Goal: Task Accomplishment & Management: Manage account settings

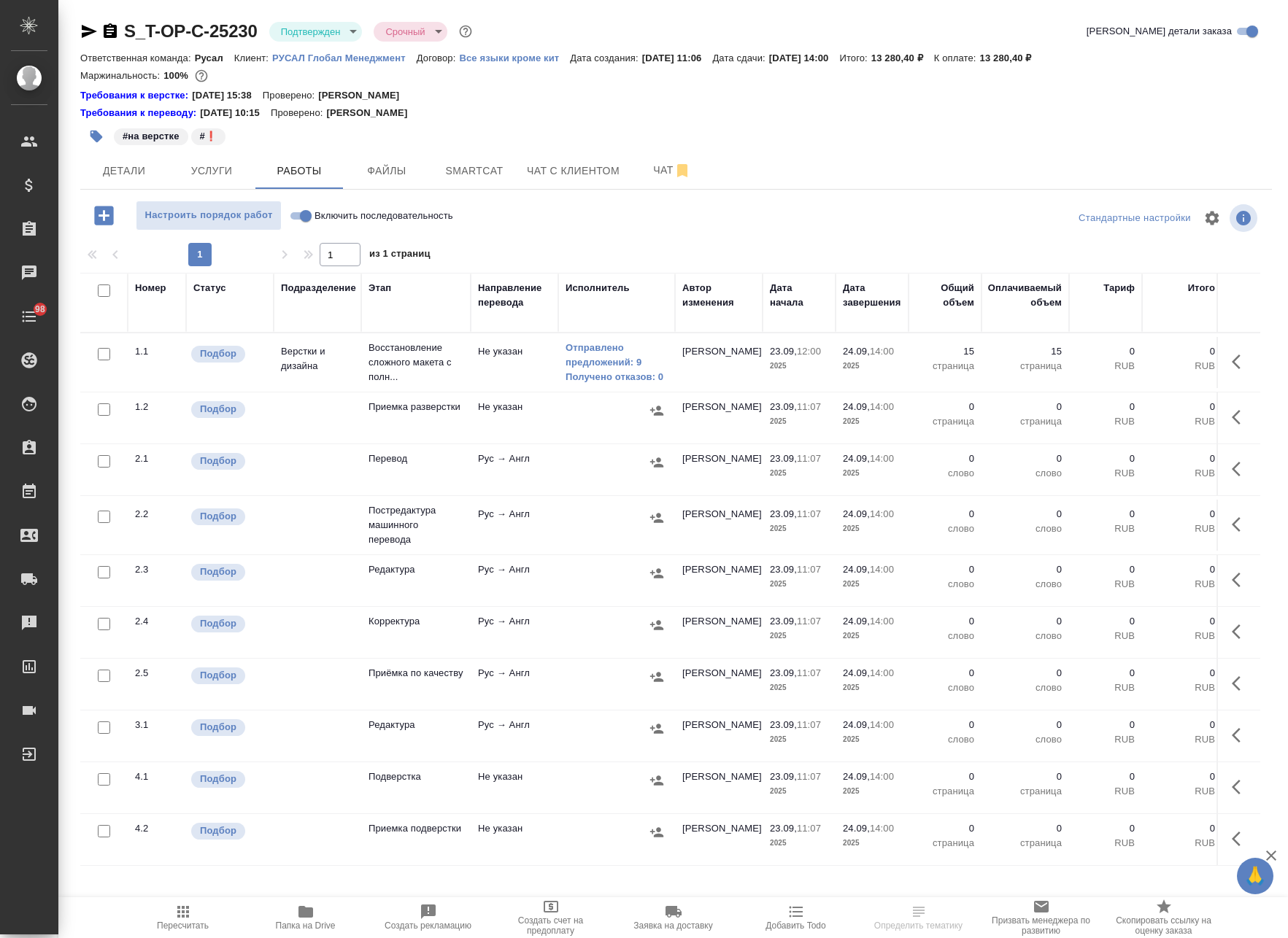
click at [1232, 364] on icon "button" at bounding box center [1236, 361] width 8 height 15
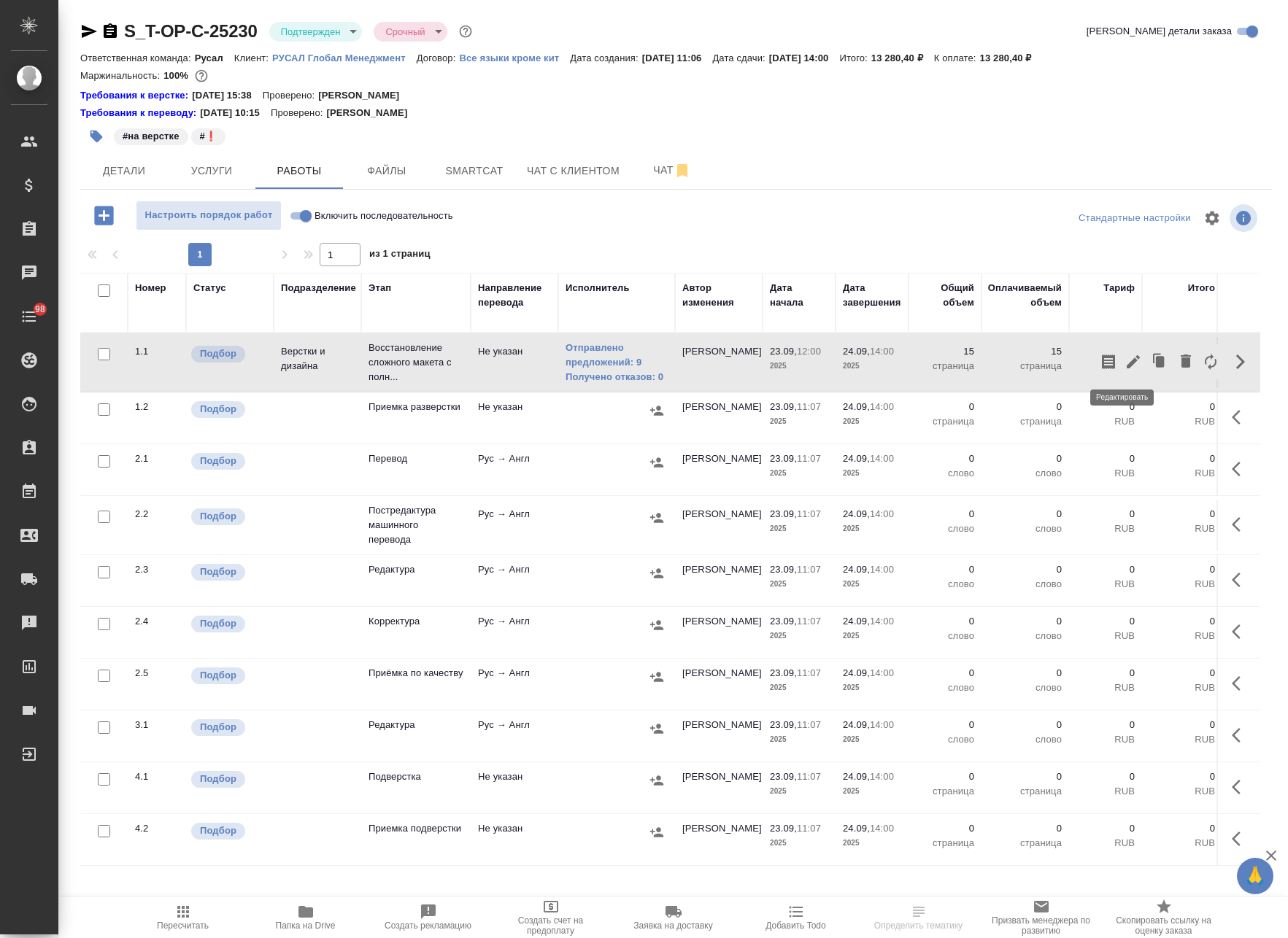
click at [1124, 363] on icon "button" at bounding box center [1133, 361] width 18 height 18
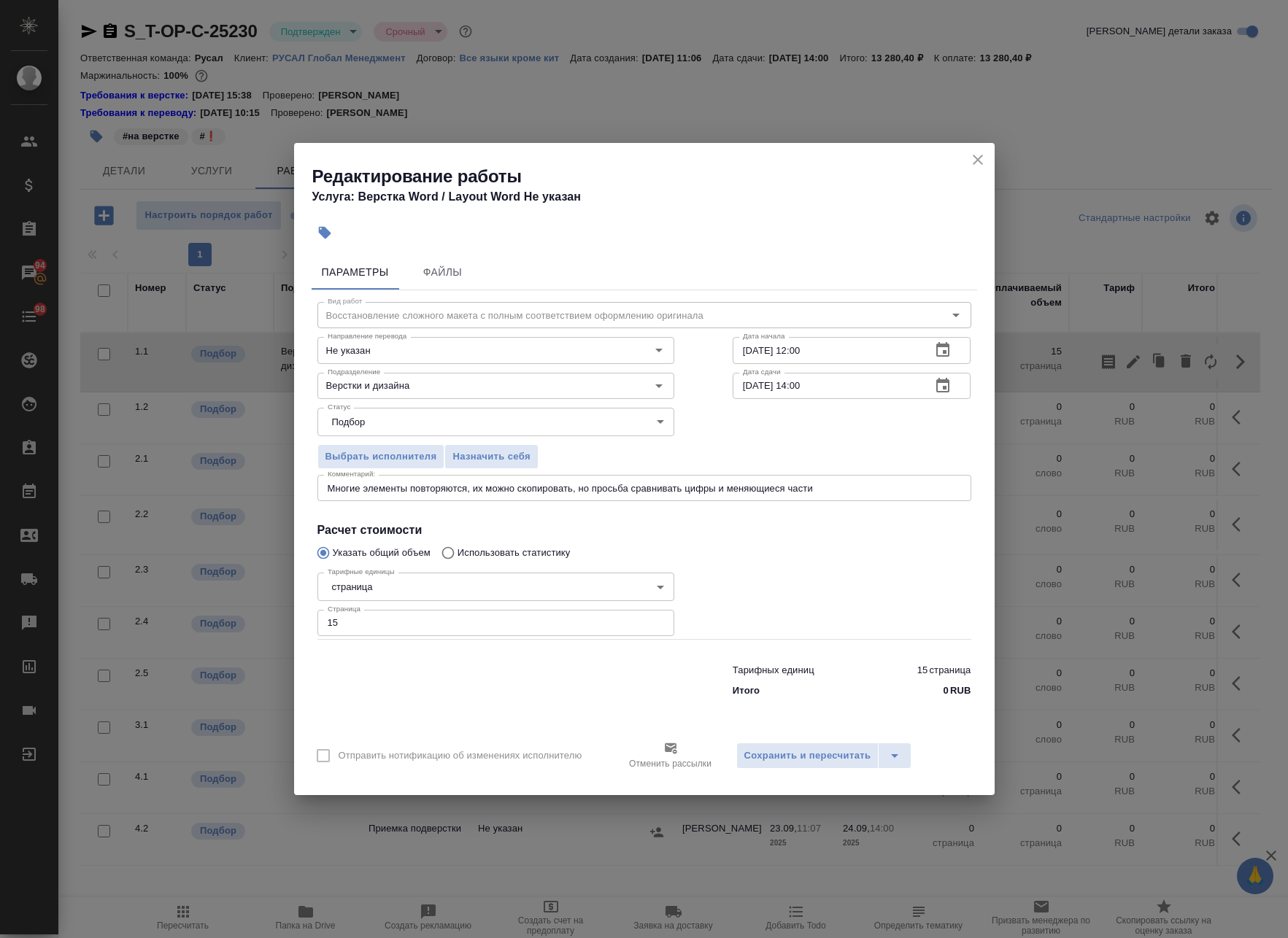
click at [978, 158] on icon "close" at bounding box center [978, 159] width 10 height 10
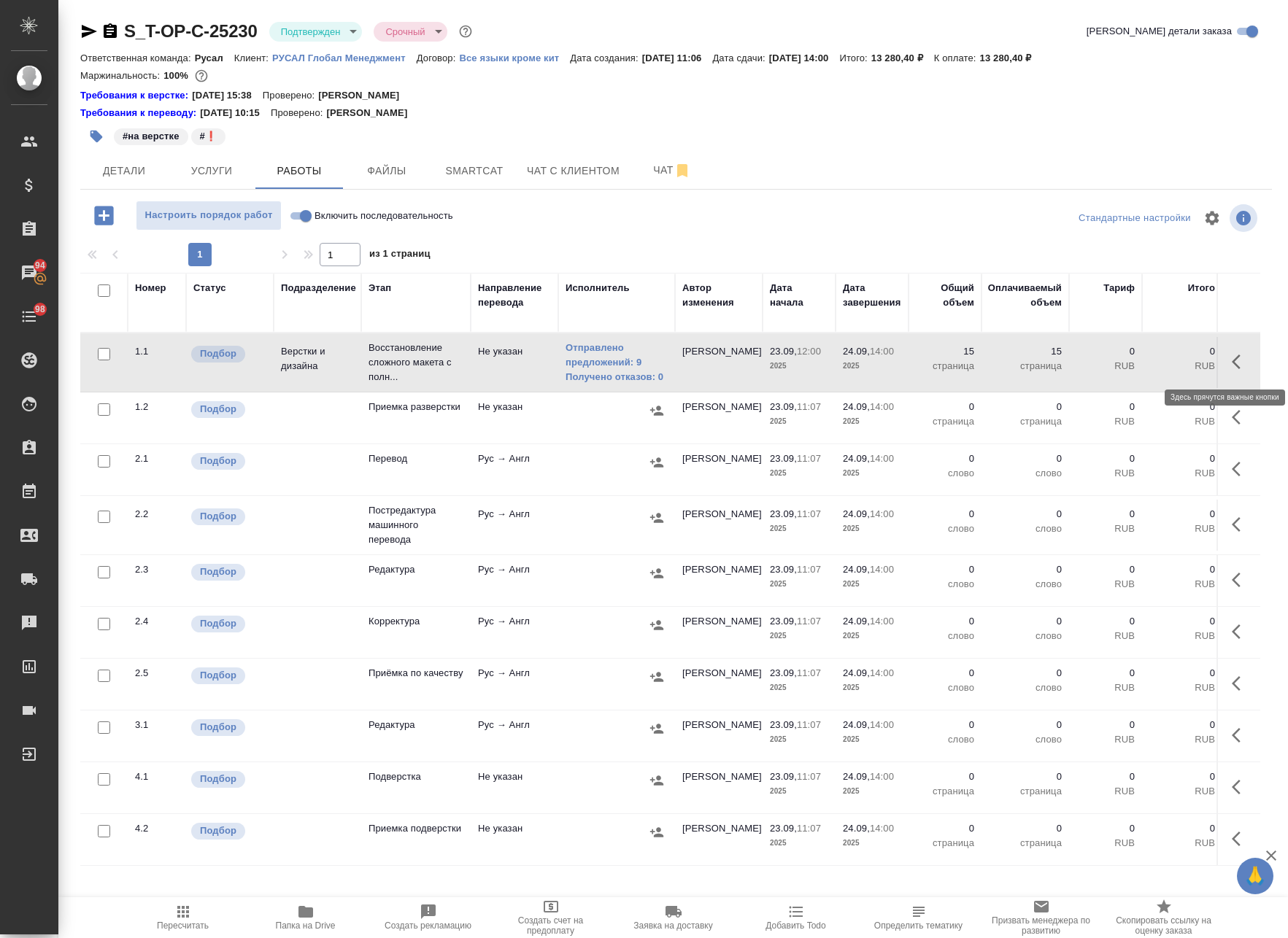
click at [1232, 361] on icon "button" at bounding box center [1236, 361] width 8 height 15
click at [1127, 366] on icon "button" at bounding box center [1133, 361] width 13 height 13
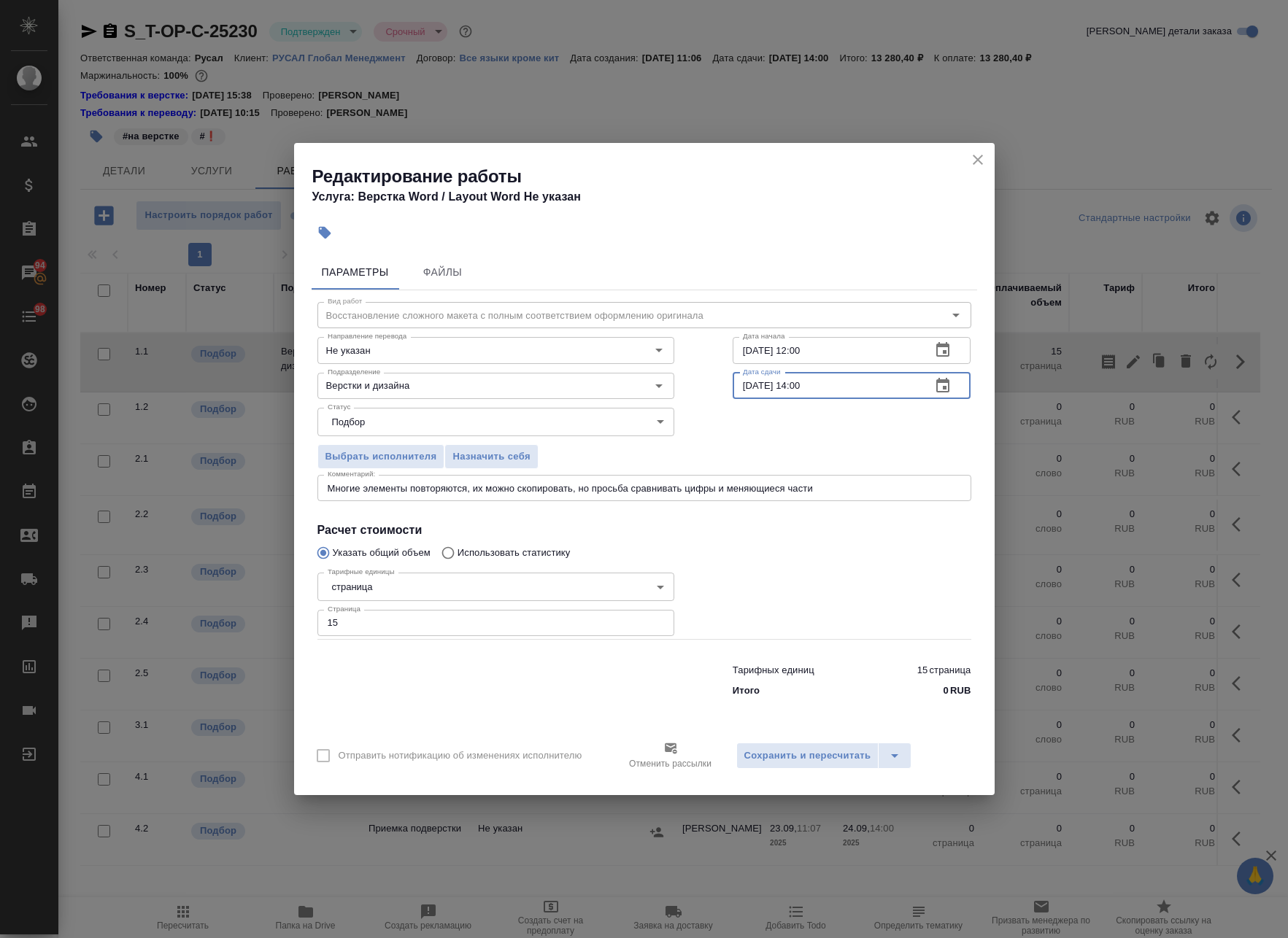
drag, startPoint x: 752, startPoint y: 382, endPoint x: 745, endPoint y: 393, distance: 13.0
click at [745, 393] on input "24.09.2025 14:00" at bounding box center [826, 386] width 188 height 26
click at [747, 385] on input "23.09.2025 14:00" at bounding box center [826, 386] width 188 height 26
click at [803, 395] on input "24.09.2025 14:00" at bounding box center [826, 386] width 188 height 26
type input "24.09.2025 10:00"
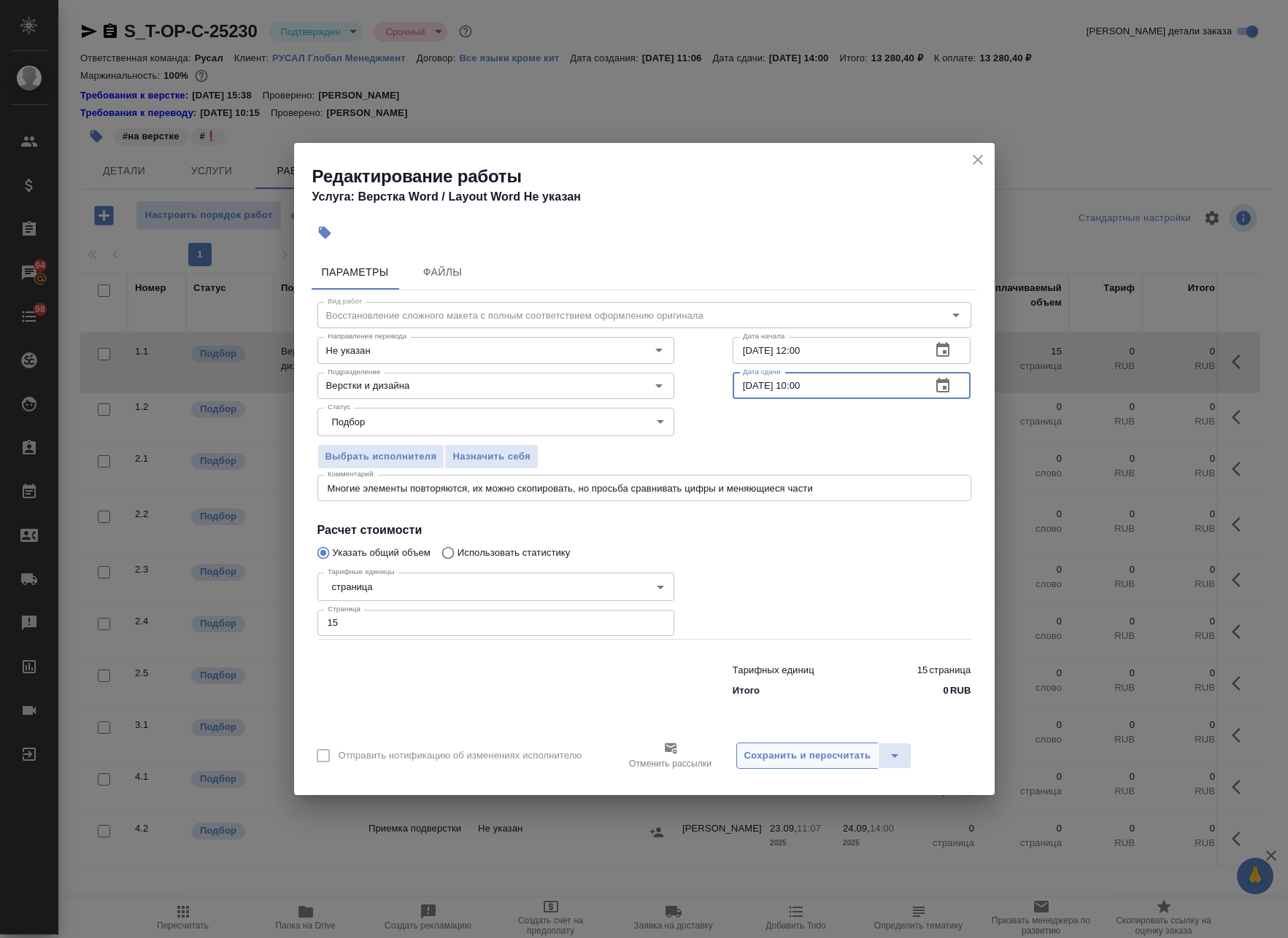
click at [802, 757] on span "Сохранить и пересчитать" at bounding box center [807, 756] width 127 height 17
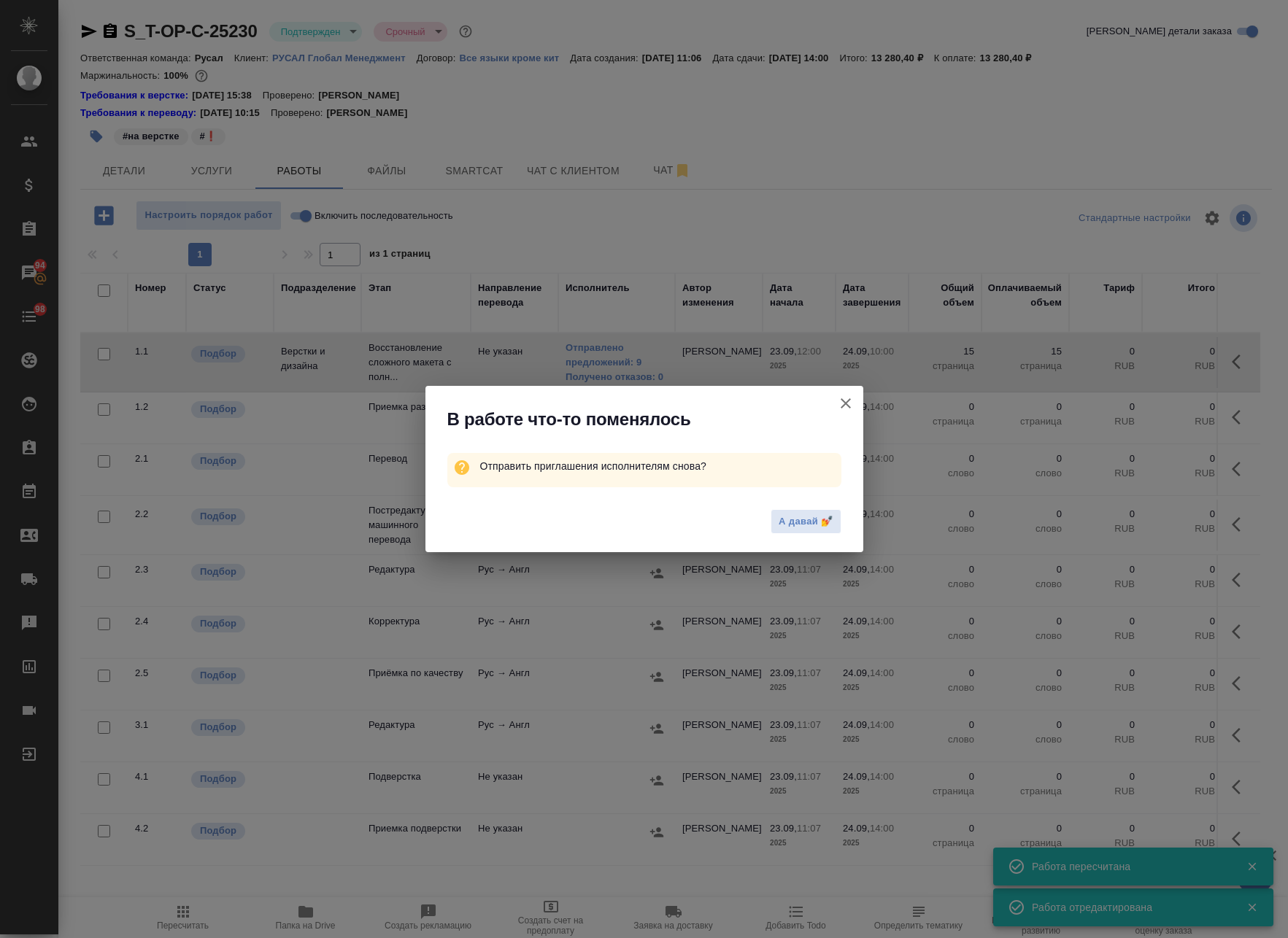
click at [845, 401] on icon "button" at bounding box center [845, 403] width 18 height 18
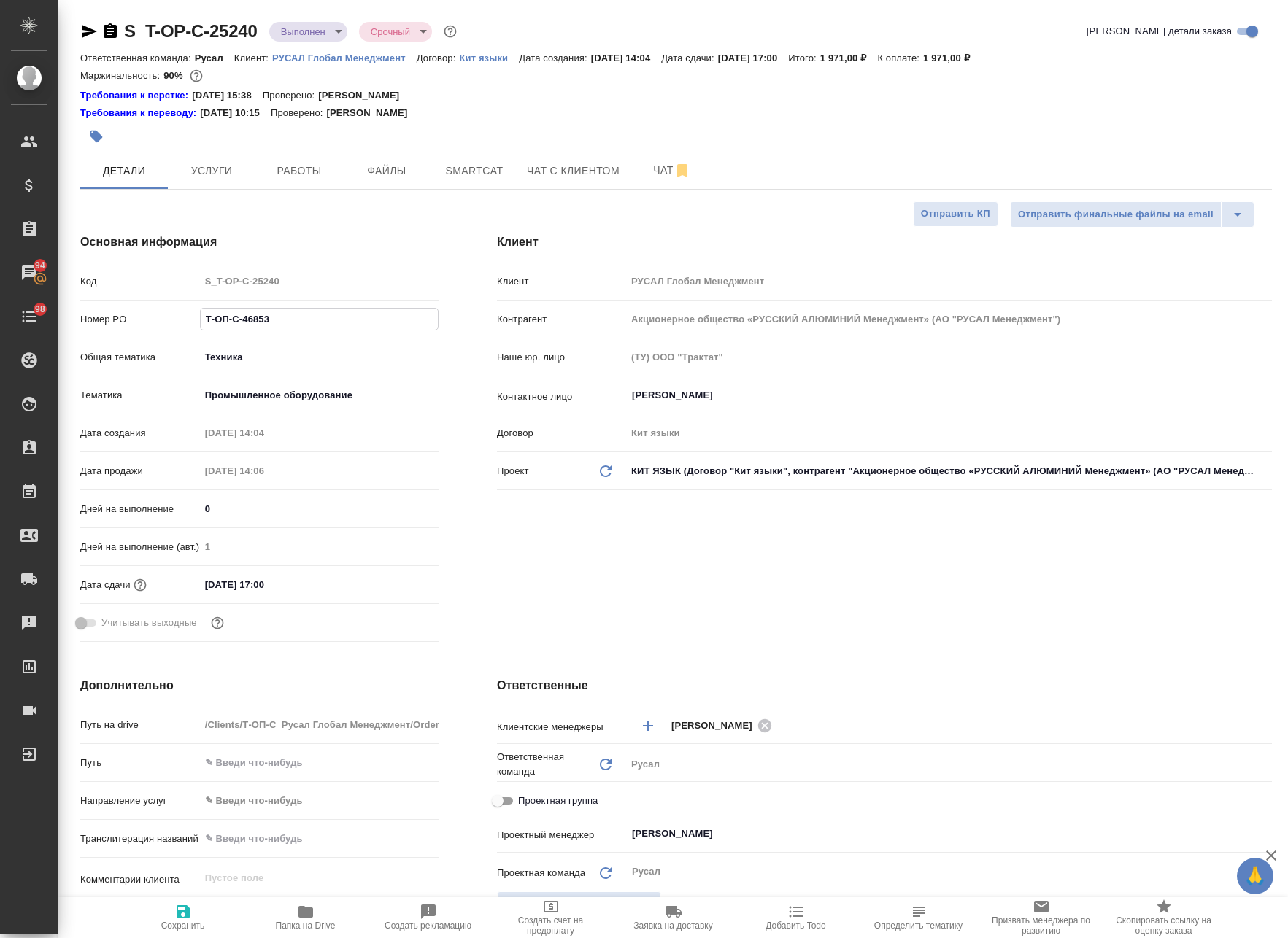
select select "RU"
